Goal: Task Accomplishment & Management: Manage account settings

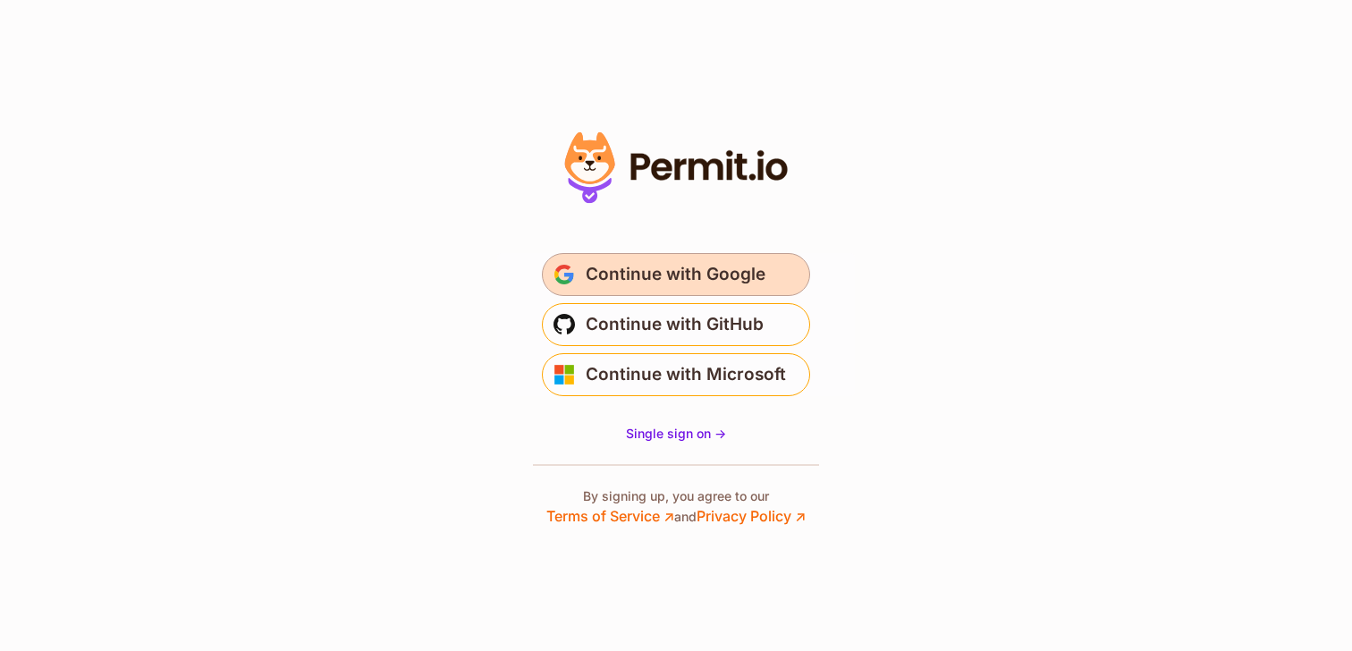
click at [621, 283] on span "Continue with Google" at bounding box center [676, 274] width 180 height 29
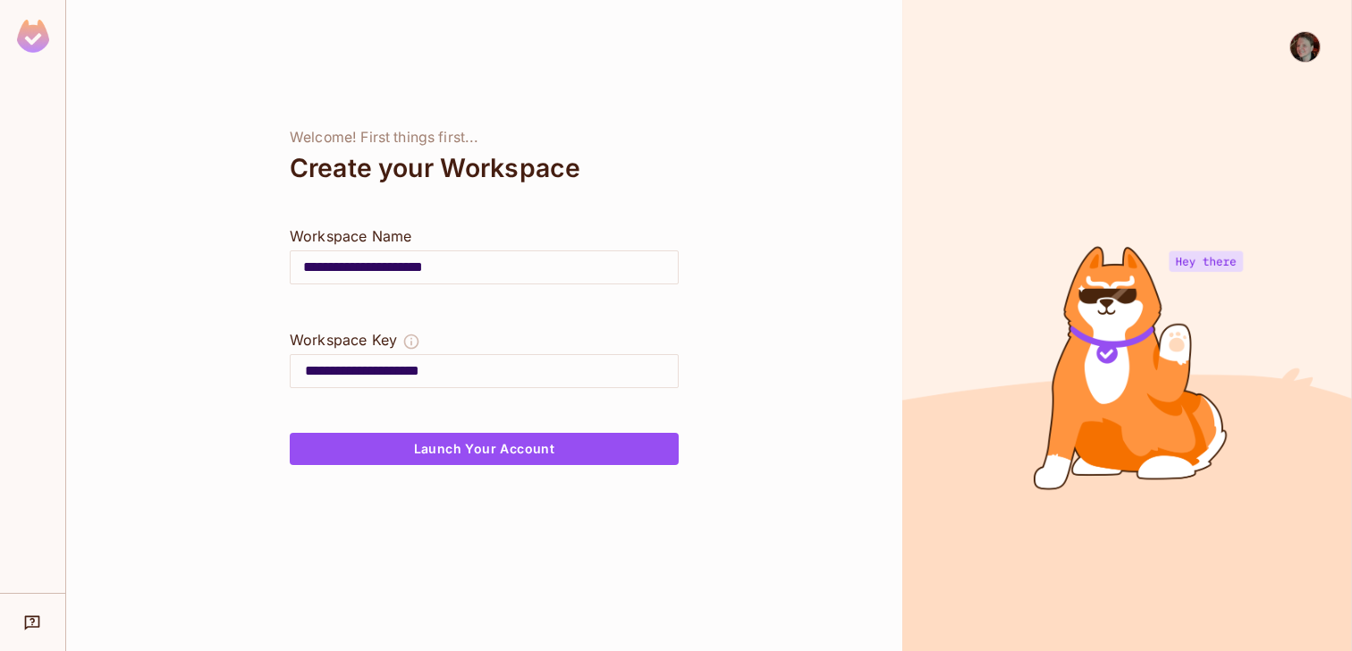
click at [1298, 49] on img at bounding box center [1306, 47] width 30 height 30
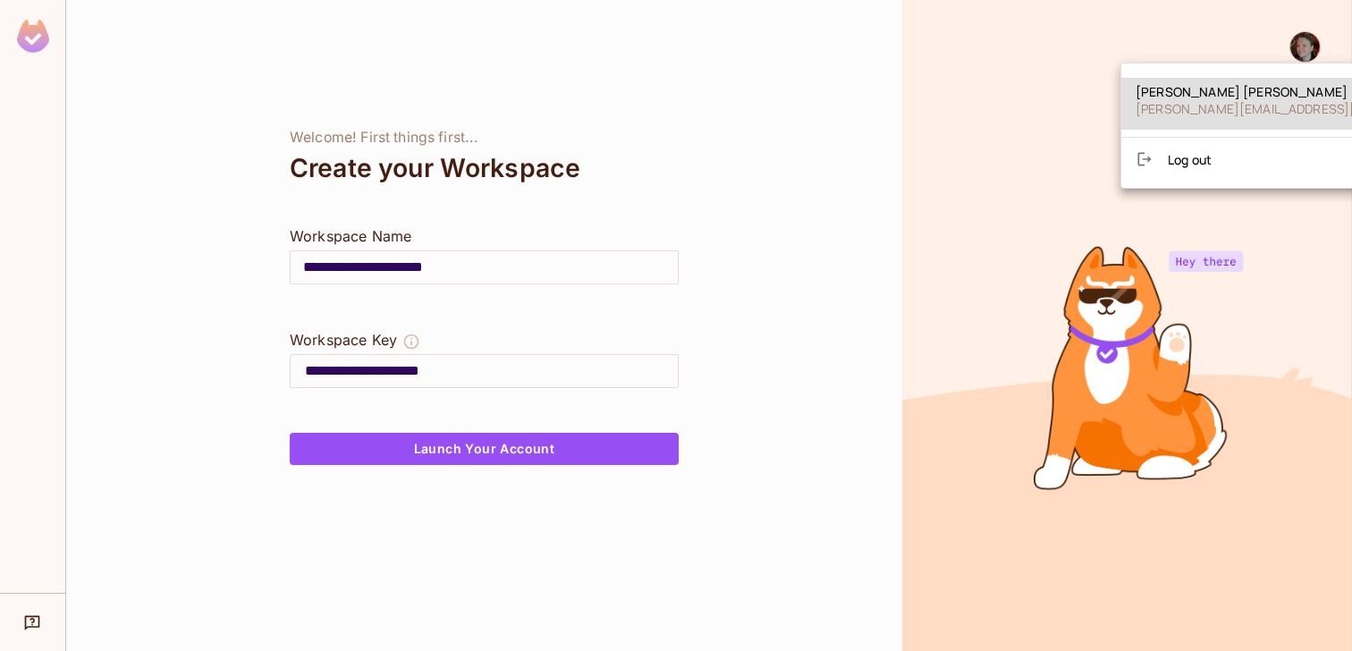
click at [1190, 163] on span "Log out" at bounding box center [1190, 159] width 44 height 17
